Goal: Transaction & Acquisition: Purchase product/service

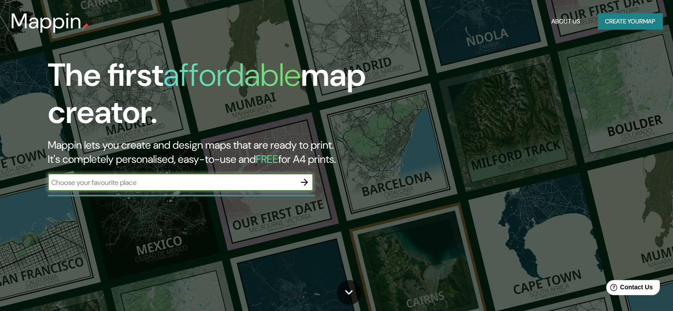
click at [166, 185] on input "text" at bounding box center [172, 183] width 248 height 10
type input "[GEOGRAPHIC_DATA]"
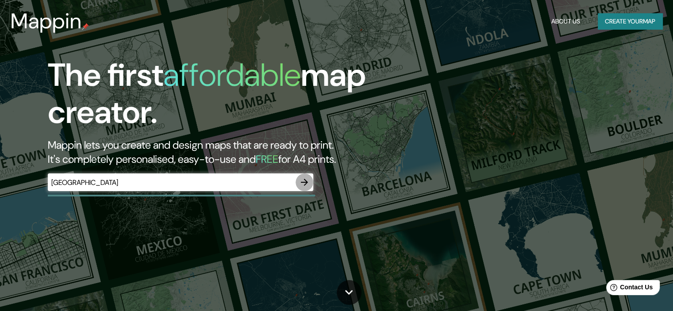
click at [306, 181] on icon "button" at bounding box center [304, 182] width 7 height 7
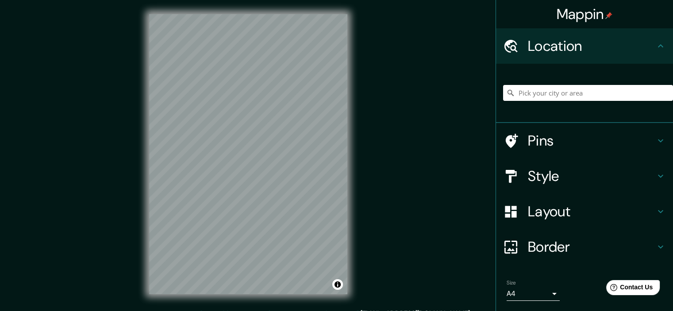
click at [528, 177] on h4 "Style" at bounding box center [591, 176] width 127 height 18
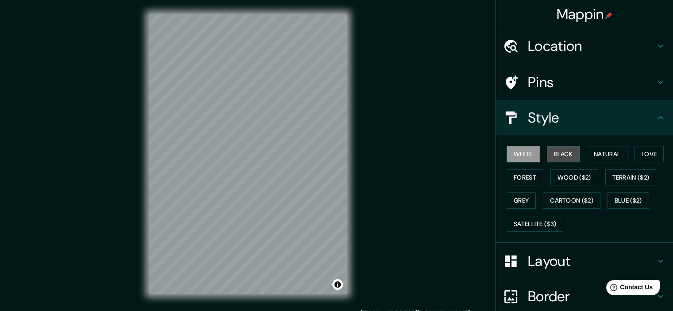
click at [560, 146] on button "Black" at bounding box center [563, 154] width 33 height 16
drag, startPoint x: 388, startPoint y: 158, endPoint x: 415, endPoint y: 159, distance: 27.5
click at [413, 161] on div "Mappin Location Pins Style White Black Natural Love Forest Wood ($2) Terrain ($…" at bounding box center [336, 161] width 673 height 323
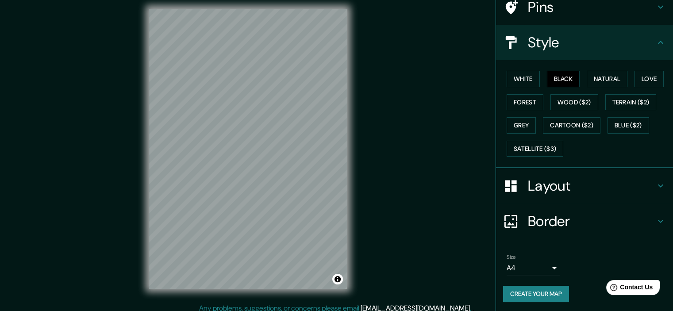
scroll to position [11, 0]
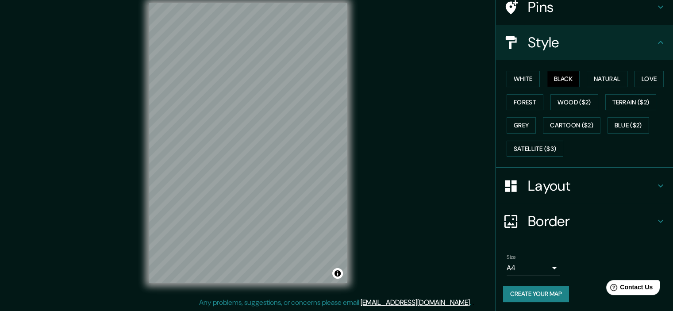
click at [540, 274] on body "Mappin Location Pins Style White Black Natural Love Forest Wood ($2) Terrain ($…" at bounding box center [336, 144] width 673 height 311
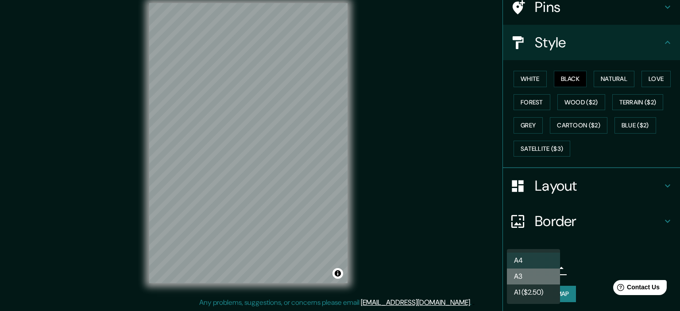
click at [528, 282] on li "A3" at bounding box center [533, 277] width 53 height 16
type input "a4"
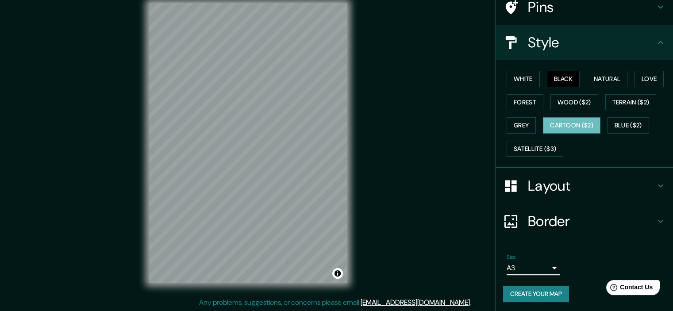
click at [568, 124] on button "Cartoon ($2)" at bounding box center [572, 125] width 58 height 16
click at [533, 145] on button "Satellite ($3)" at bounding box center [535, 149] width 57 height 16
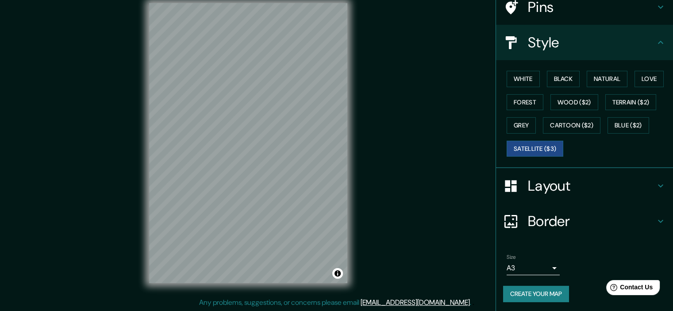
click at [525, 110] on div "White Black Natural Love Forest Wood ($2) Terrain ($2) Grey Cartoon ($2) Blue (…" at bounding box center [588, 113] width 170 height 93
click at [525, 109] on button "Forest" at bounding box center [525, 102] width 37 height 16
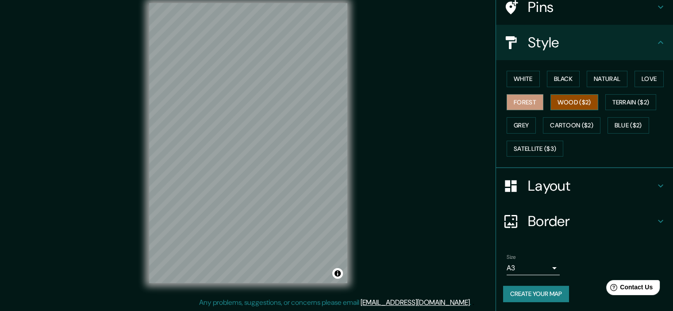
click at [579, 108] on button "Wood ($2)" at bounding box center [575, 102] width 48 height 16
click at [631, 105] on button "Terrain ($2)" at bounding box center [631, 102] width 51 height 16
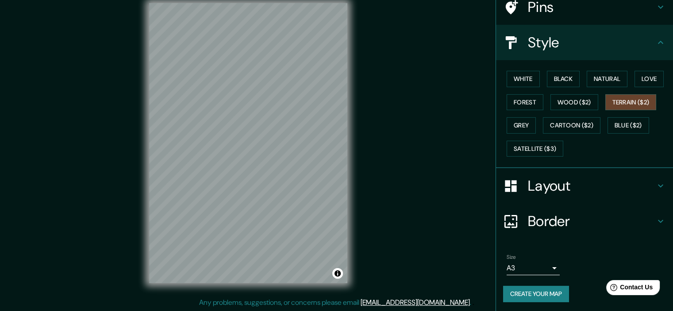
click at [531, 88] on div "White Black Natural Love Forest Wood ($2) Terrain ($2) Grey Cartoon ($2) Blue (…" at bounding box center [588, 113] width 170 height 93
click at [527, 101] on button "Forest" at bounding box center [525, 102] width 37 height 16
click at [633, 106] on button "Terrain ($2)" at bounding box center [631, 102] width 51 height 16
click at [636, 78] on button "Love" at bounding box center [649, 79] width 29 height 16
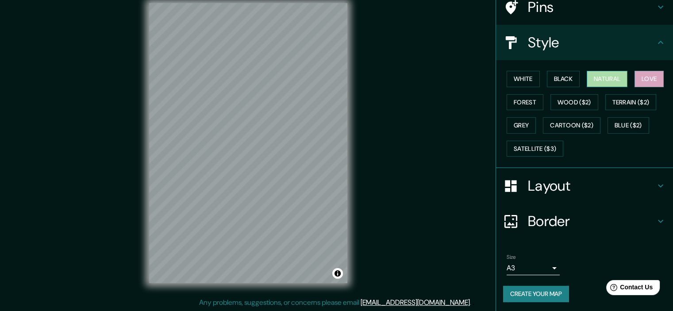
click at [611, 85] on button "Natural" at bounding box center [607, 79] width 41 height 16
click at [556, 81] on button "Black" at bounding box center [563, 79] width 33 height 16
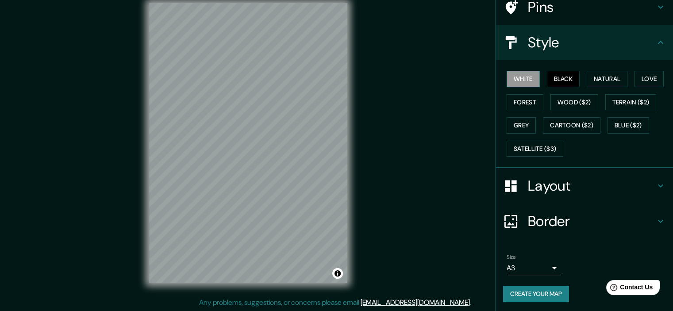
click at [531, 83] on button "White" at bounding box center [523, 79] width 33 height 16
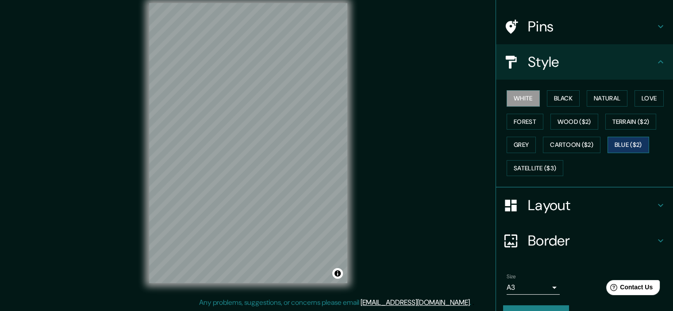
scroll to position [0, 0]
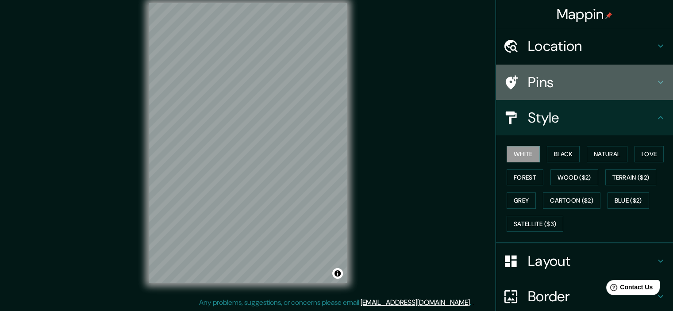
click at [586, 77] on h4 "Pins" at bounding box center [591, 82] width 127 height 18
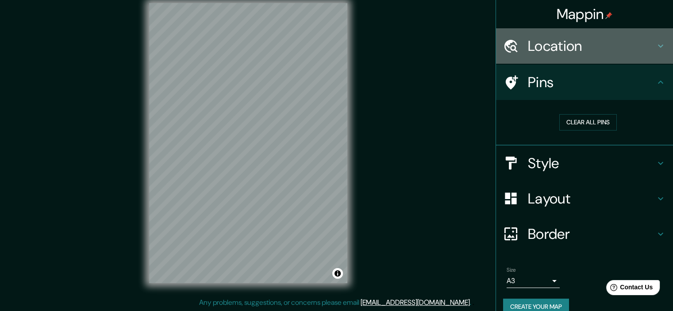
click at [568, 50] on h4 "Location" at bounding box center [591, 46] width 127 height 18
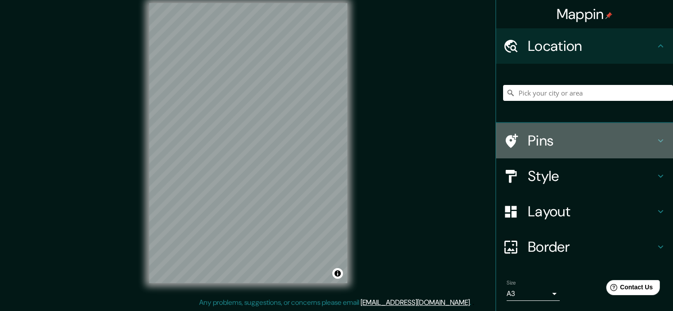
click at [560, 136] on h4 "Pins" at bounding box center [591, 141] width 127 height 18
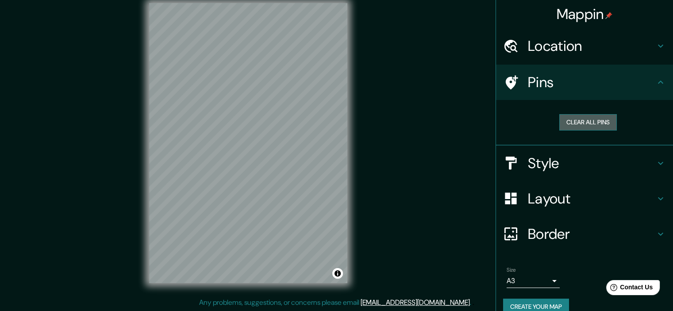
click at [572, 120] on button "Clear all pins" at bounding box center [589, 122] width 58 height 16
click at [577, 123] on button "Clear all pins" at bounding box center [589, 122] width 58 height 16
click at [550, 229] on h4 "Border" at bounding box center [591, 234] width 127 height 18
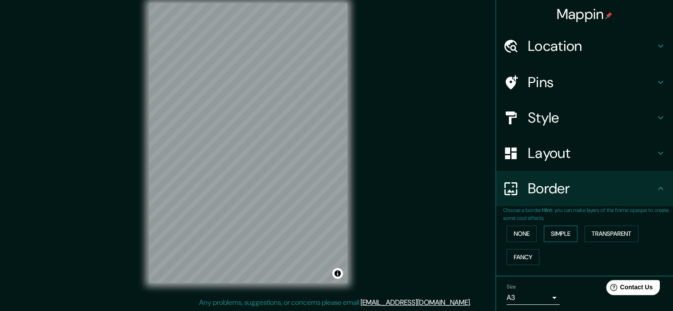
click at [547, 228] on button "Simple" at bounding box center [561, 234] width 34 height 16
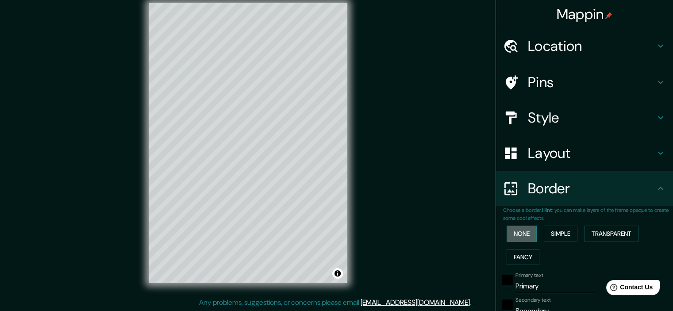
click at [528, 227] on button "None" at bounding box center [522, 234] width 30 height 16
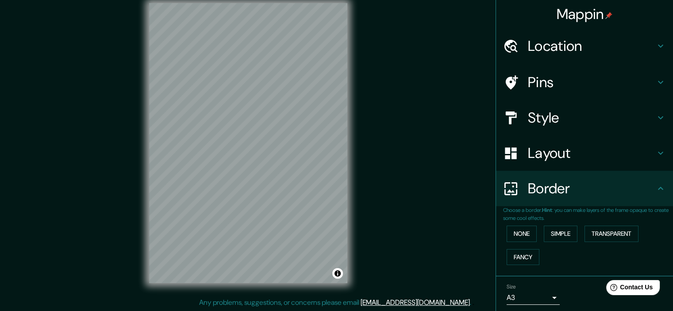
click at [529, 247] on div "None Simple Transparent Fancy" at bounding box center [588, 245] width 170 height 46
click at [528, 253] on button "Fancy" at bounding box center [523, 257] width 33 height 16
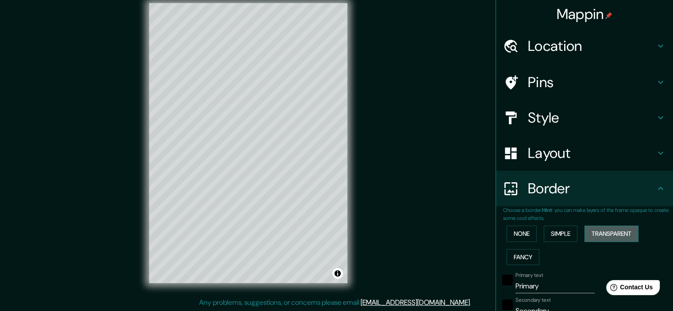
click at [587, 231] on button "Transparent" at bounding box center [612, 234] width 54 height 16
click at [552, 234] on button "Simple" at bounding box center [561, 234] width 34 height 16
click at [514, 236] on button "None" at bounding box center [522, 234] width 30 height 16
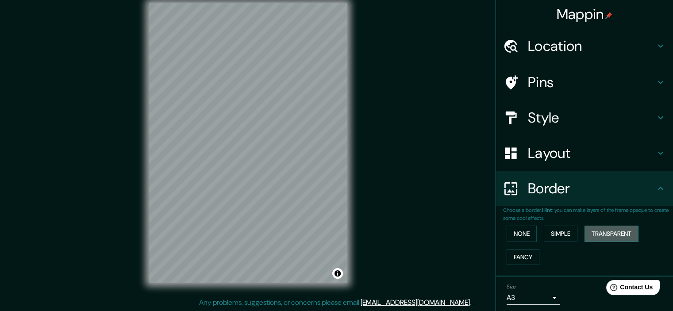
click at [596, 234] on button "Transparent" at bounding box center [612, 234] width 54 height 16
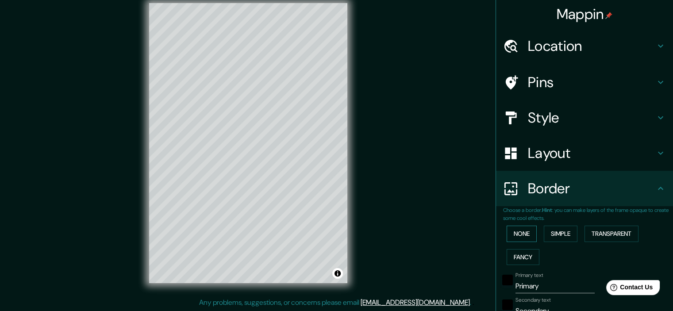
click at [521, 236] on button "None" at bounding box center [522, 234] width 30 height 16
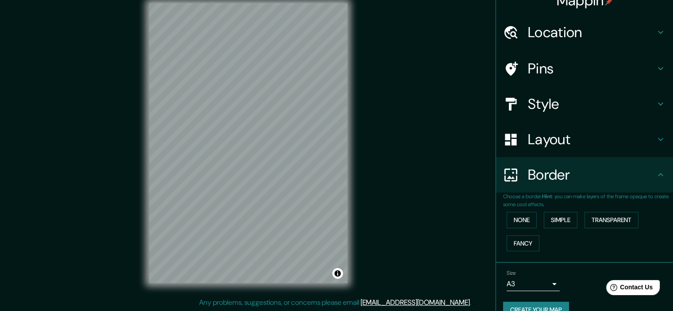
scroll to position [30, 0]
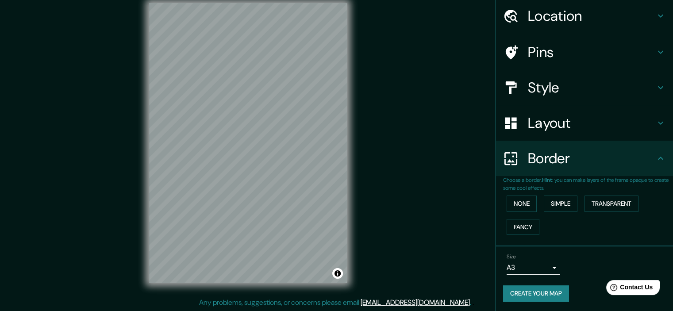
click at [540, 269] on body "Mappin Location Pins Style Layout Border Choose a border. Hint : you can make l…" at bounding box center [336, 144] width 673 height 311
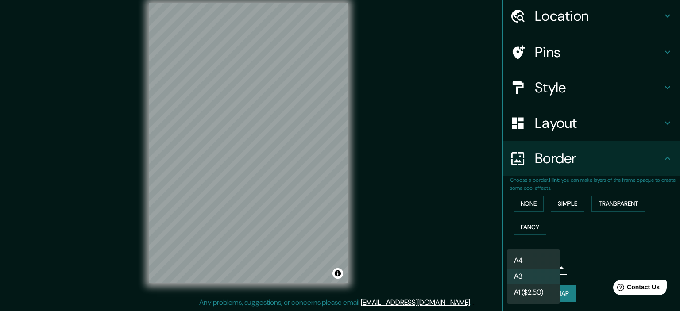
click at [542, 274] on li "A3" at bounding box center [533, 277] width 53 height 16
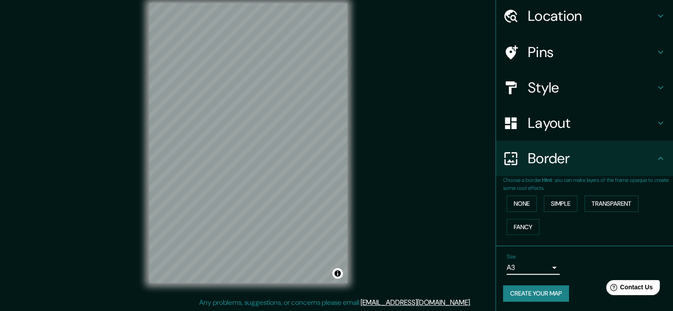
click at [560, 293] on button "Create your map" at bounding box center [536, 294] width 66 height 16
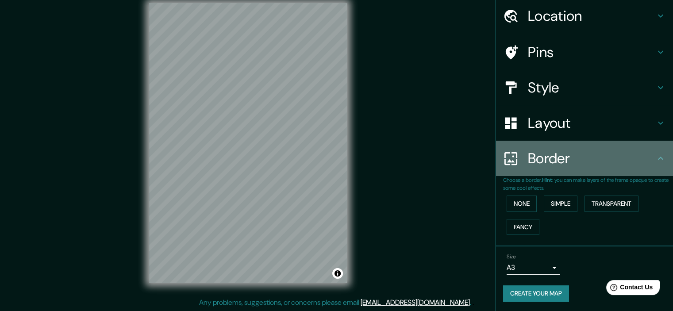
drag, startPoint x: 528, startPoint y: 262, endPoint x: 568, endPoint y: 156, distance: 113.5
click at [568, 156] on h4 "Border" at bounding box center [591, 159] width 127 height 18
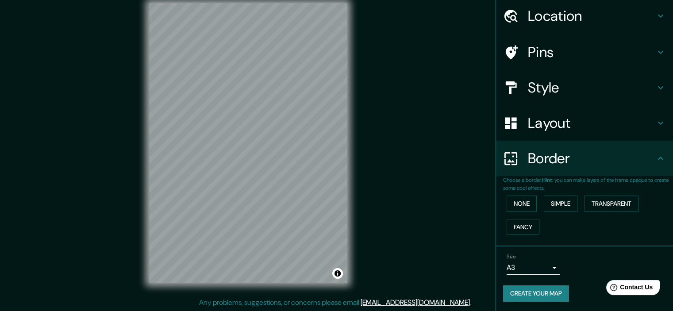
click at [568, 156] on h4 "Border" at bounding box center [591, 159] width 127 height 18
click at [601, 206] on button "Transparent" at bounding box center [612, 204] width 54 height 16
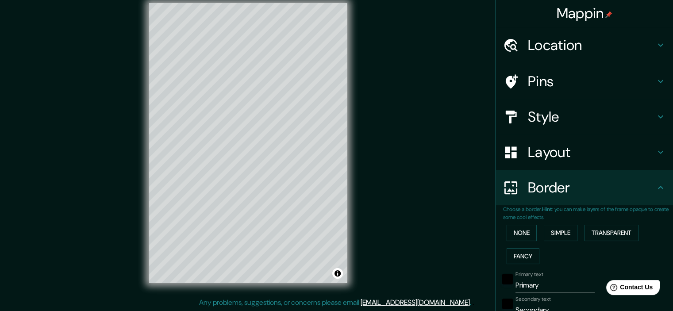
scroll to position [0, 0]
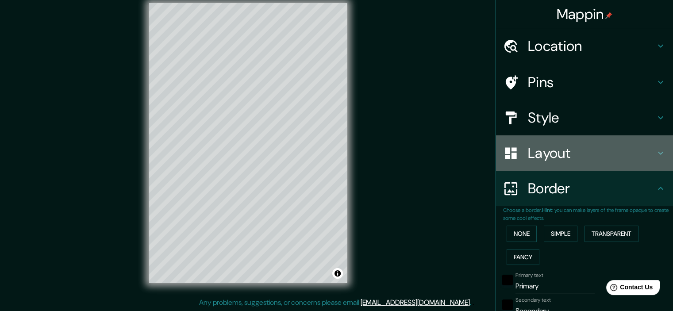
click at [603, 162] on div "Layout" at bounding box center [584, 152] width 177 height 35
type input "215"
type input "36"
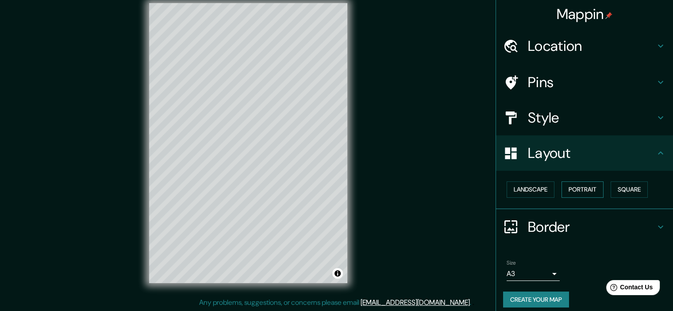
click at [579, 188] on button "Portrait" at bounding box center [583, 189] width 42 height 16
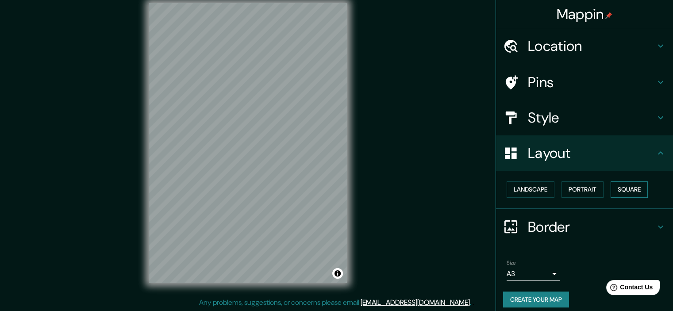
click at [614, 188] on button "Square" at bounding box center [629, 189] width 37 height 16
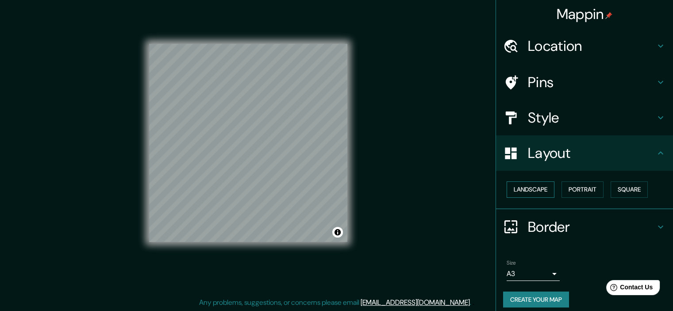
click at [519, 182] on button "Landscape" at bounding box center [531, 189] width 48 height 16
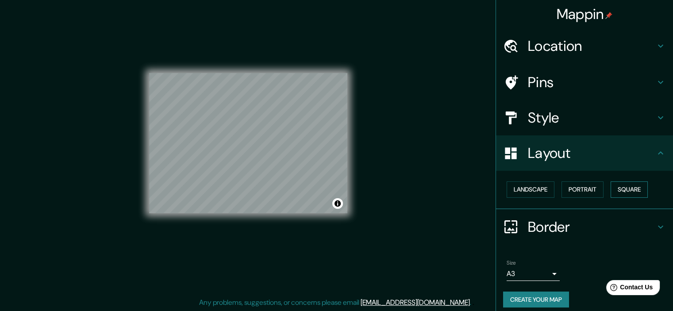
click at [622, 187] on button "Square" at bounding box center [629, 189] width 37 height 16
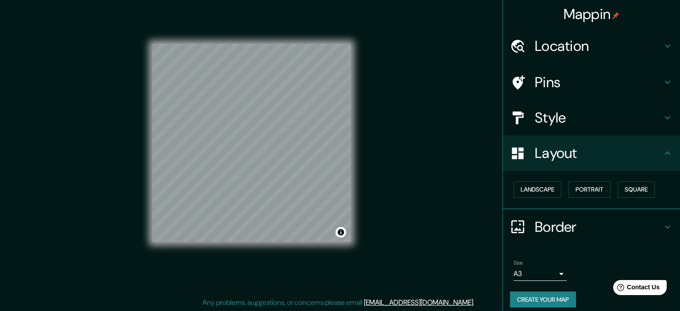
click at [545, 266] on body "Mappin Location Pins Style Layout Landscape Portrait Square Border Choose a bor…" at bounding box center [340, 144] width 680 height 311
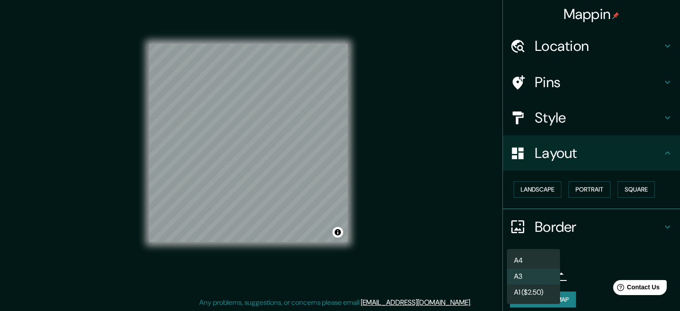
click at [545, 275] on li "A3" at bounding box center [533, 277] width 53 height 16
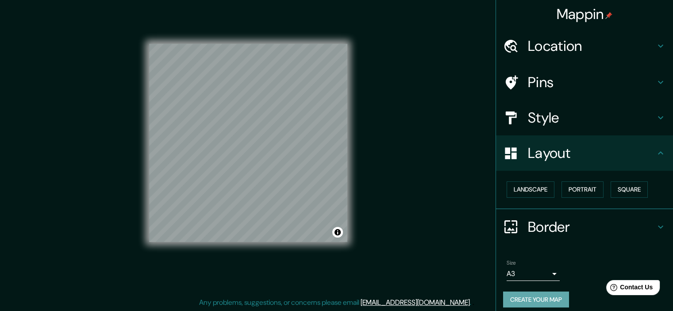
click at [544, 299] on button "Create your map" at bounding box center [536, 300] width 66 height 16
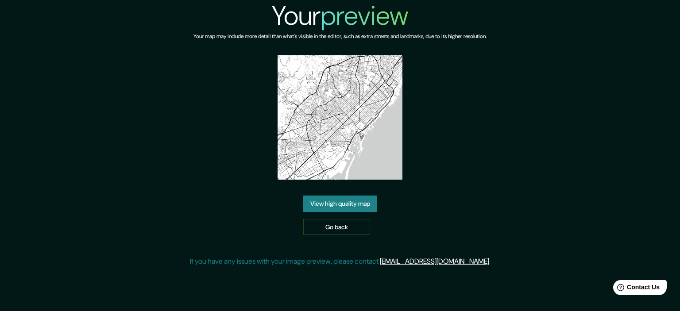
click at [348, 203] on link "View high quality map" at bounding box center [340, 204] width 74 height 16
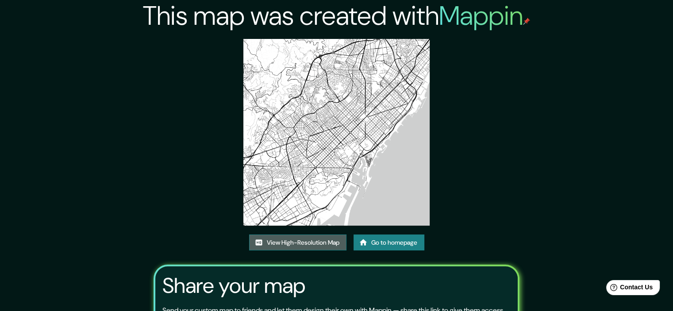
click at [297, 243] on link "View High-Resolution Map" at bounding box center [297, 243] width 97 height 16
